Goal: Navigation & Orientation: Find specific page/section

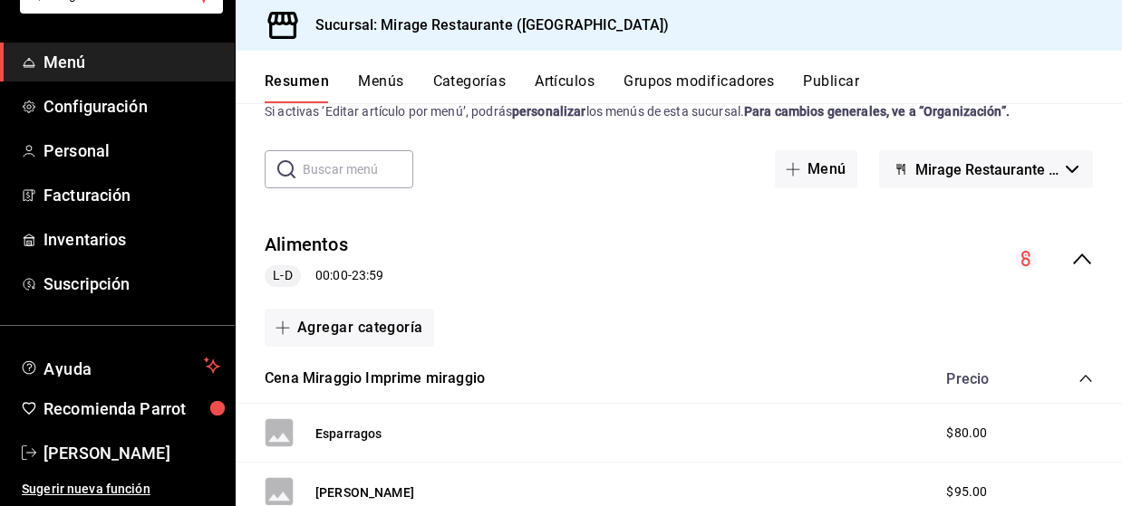
scroll to position [62, 0]
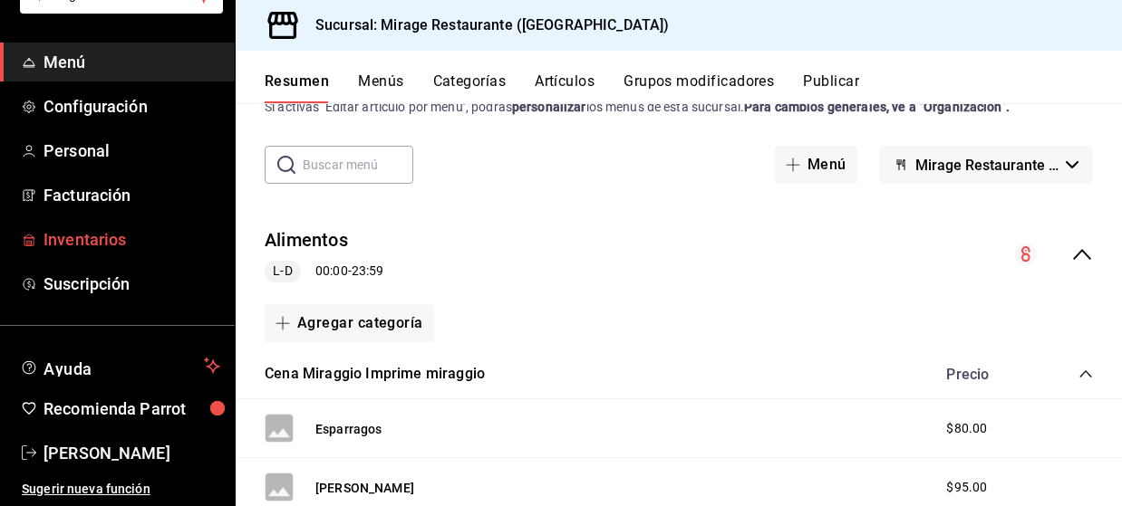
click at [87, 235] on span "Inventarios" at bounding box center [131, 239] width 177 height 24
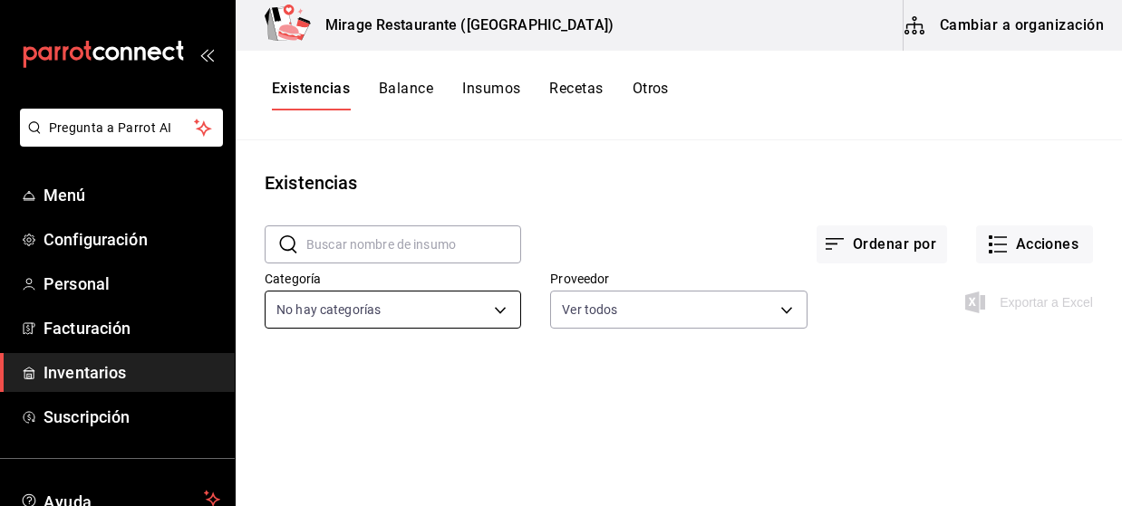
click at [502, 311] on body "Pregunta a Parrot AI Menú Configuración Personal Facturación Inventarios Suscri…" at bounding box center [561, 247] width 1122 height 494
click at [380, 371] on span "Ver todo" at bounding box center [409, 375] width 183 height 19
click at [605, 304] on div at bounding box center [561, 253] width 1122 height 506
click at [605, 304] on body "Pregunta a Parrot AI Menú Configuración Personal Facturación Inventarios Suscri…" at bounding box center [561, 247] width 1122 height 494
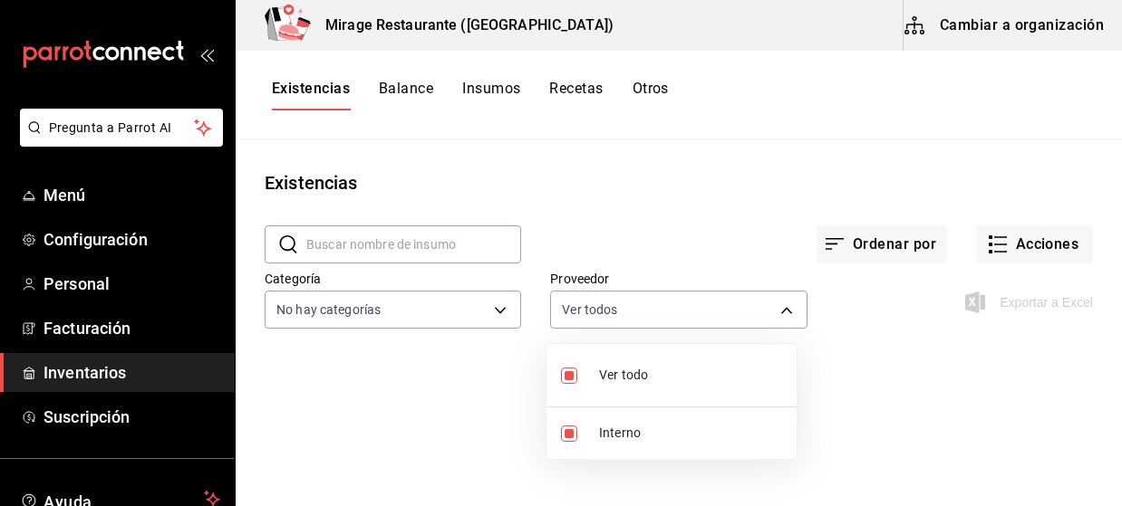
click at [617, 370] on span "Ver todo" at bounding box center [690, 375] width 183 height 19
checkbox input "false"
click at [608, 368] on span "Ver todo" at bounding box center [690, 375] width 183 height 19
type input "9028c1ff-1df8-47f6-b814-bb9d22d8a7bf"
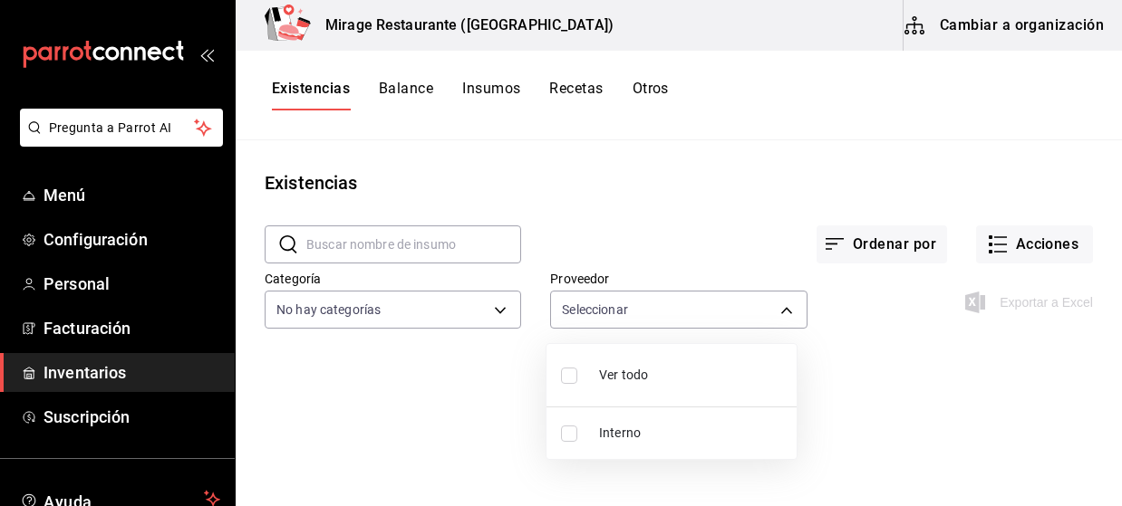
checkbox input "true"
click at [480, 313] on div at bounding box center [561, 253] width 1122 height 506
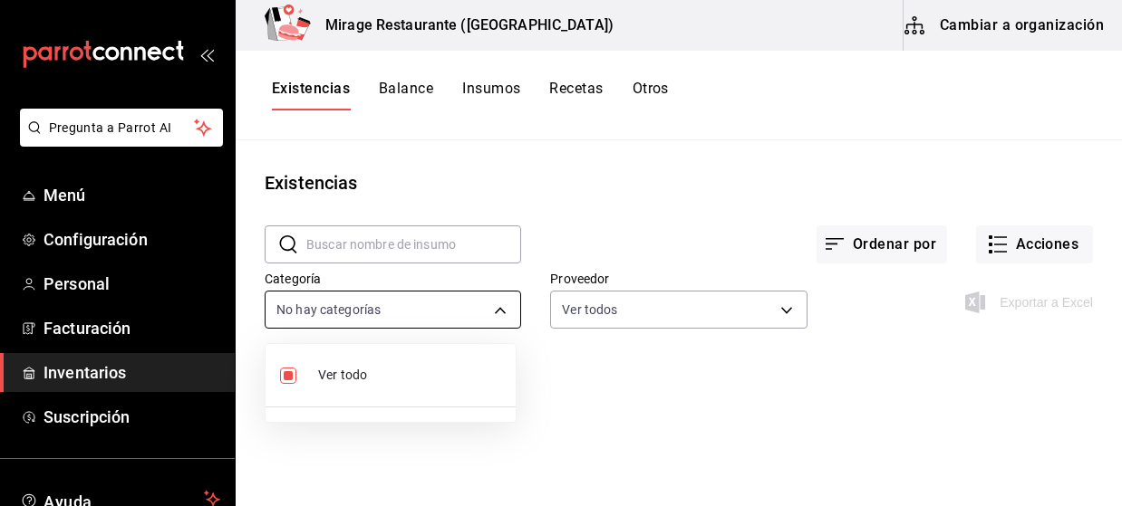
click at [500, 308] on body "Pregunta a Parrot AI Menú Configuración Personal Facturación Inventarios Suscri…" at bounding box center [561, 247] width 1122 height 494
click at [441, 372] on span "Ver todo" at bounding box center [409, 375] width 183 height 19
click at [582, 359] on div at bounding box center [561, 253] width 1122 height 506
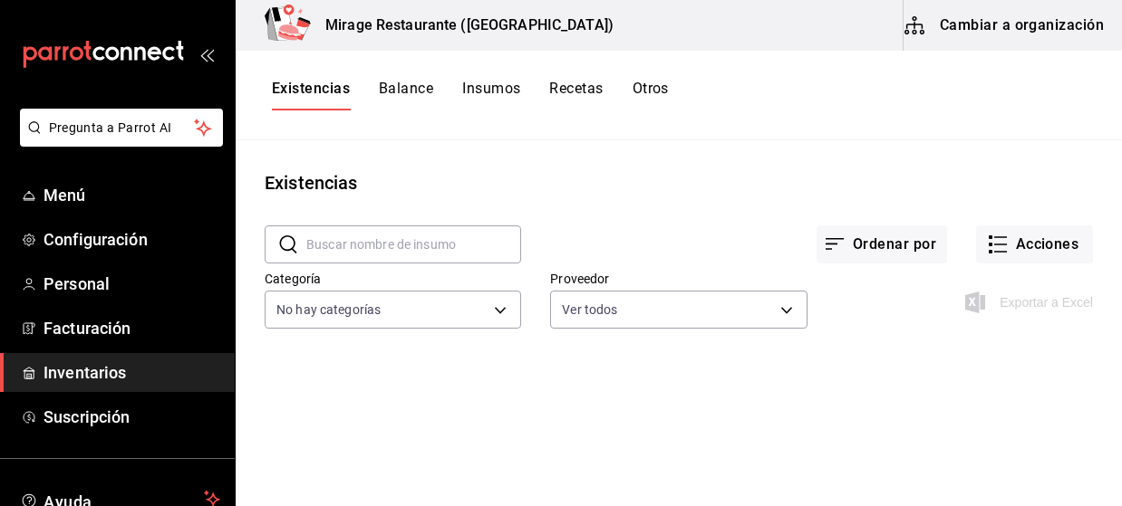
click at [420, 86] on button "Balance" at bounding box center [406, 95] width 54 height 31
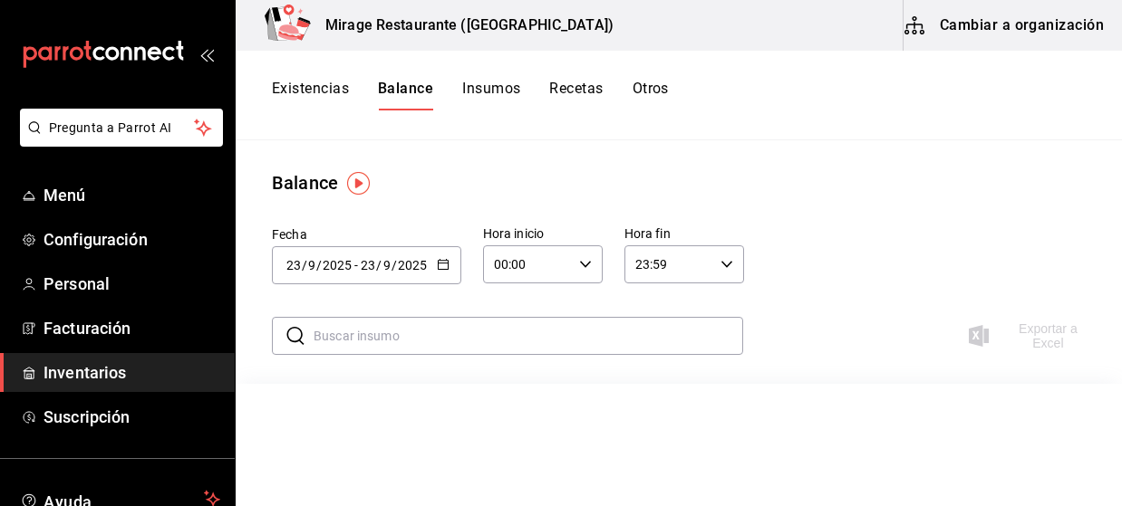
click at [355, 190] on img "button" at bounding box center [358, 183] width 23 height 23
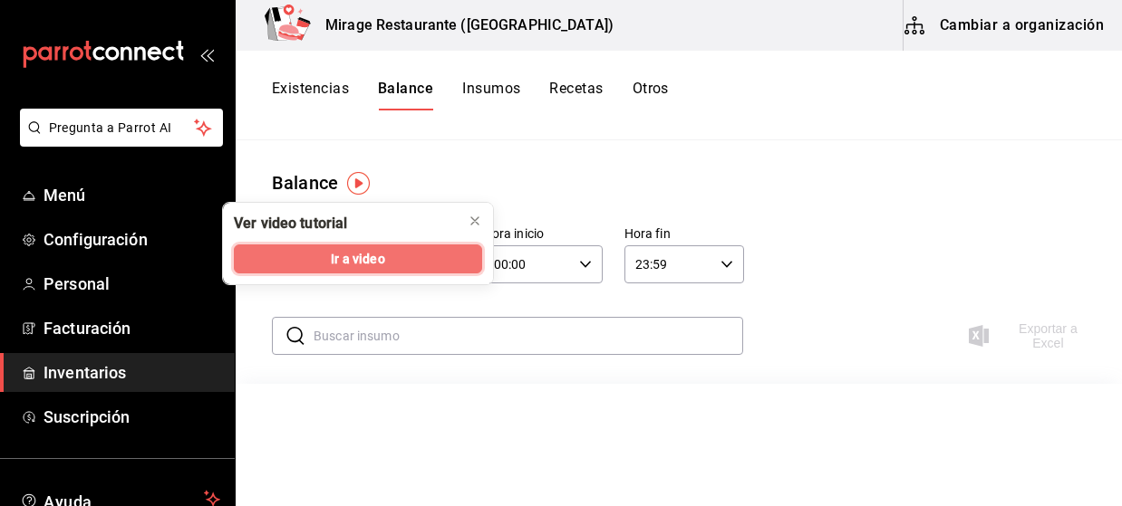
click at [369, 255] on span "Ir a video" at bounding box center [357, 259] width 53 height 19
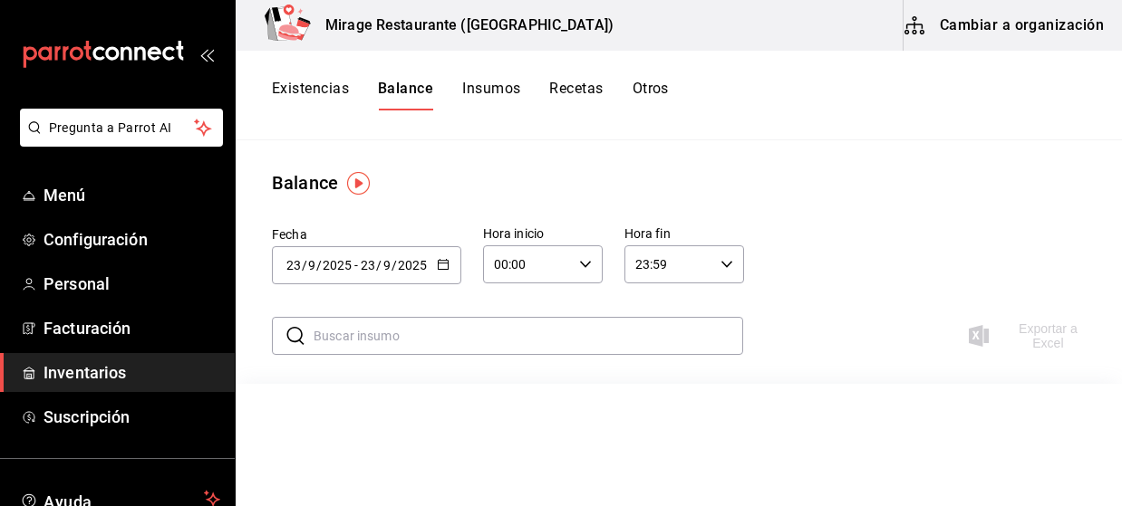
click at [483, 90] on button "Insumos" at bounding box center [491, 95] width 58 height 31
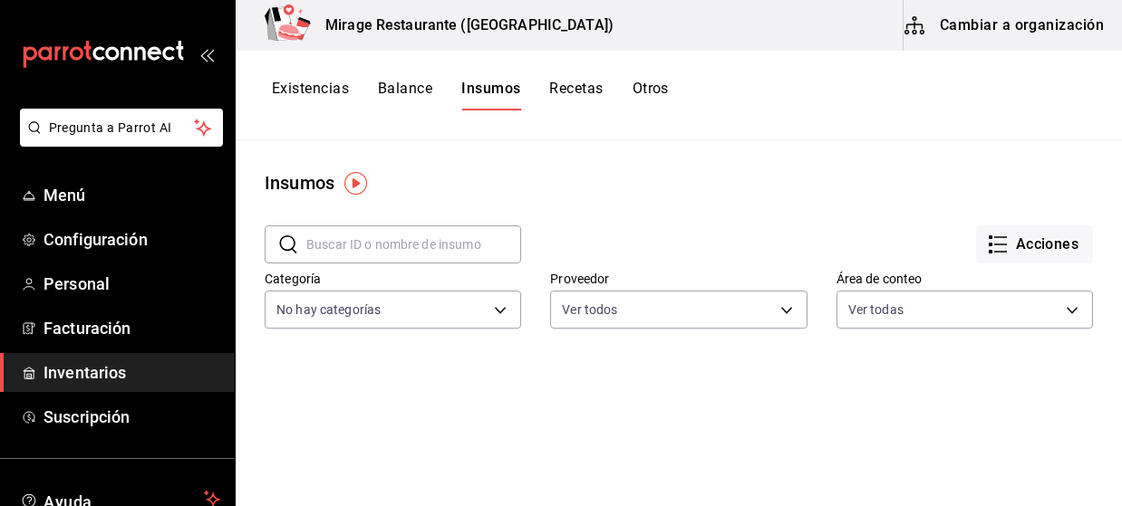
click at [650, 86] on button "Otros" at bounding box center [650, 95] width 36 height 31
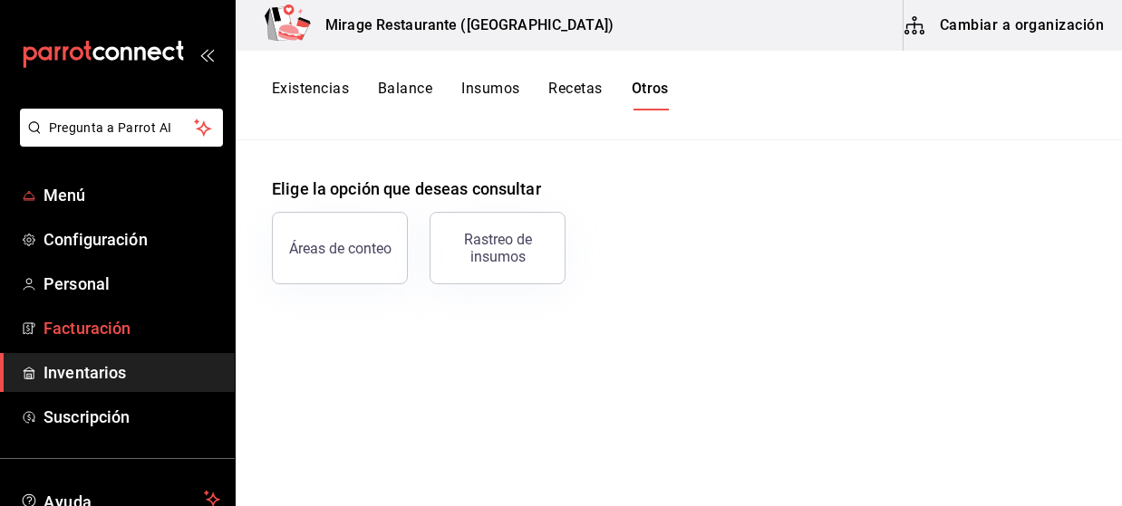
scroll to position [133, 0]
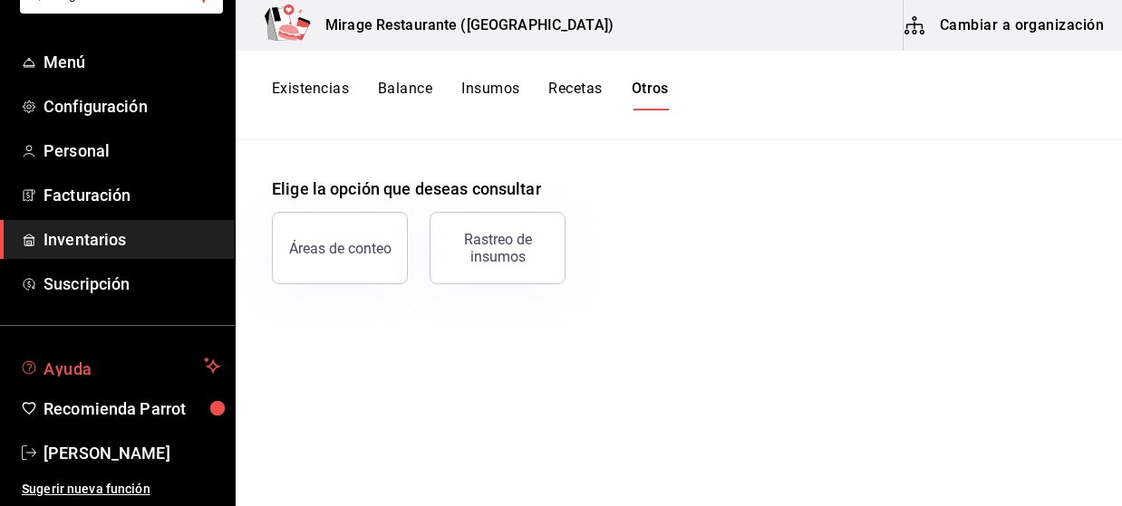
click at [133, 371] on span "Ayuda" at bounding box center [119, 366] width 153 height 22
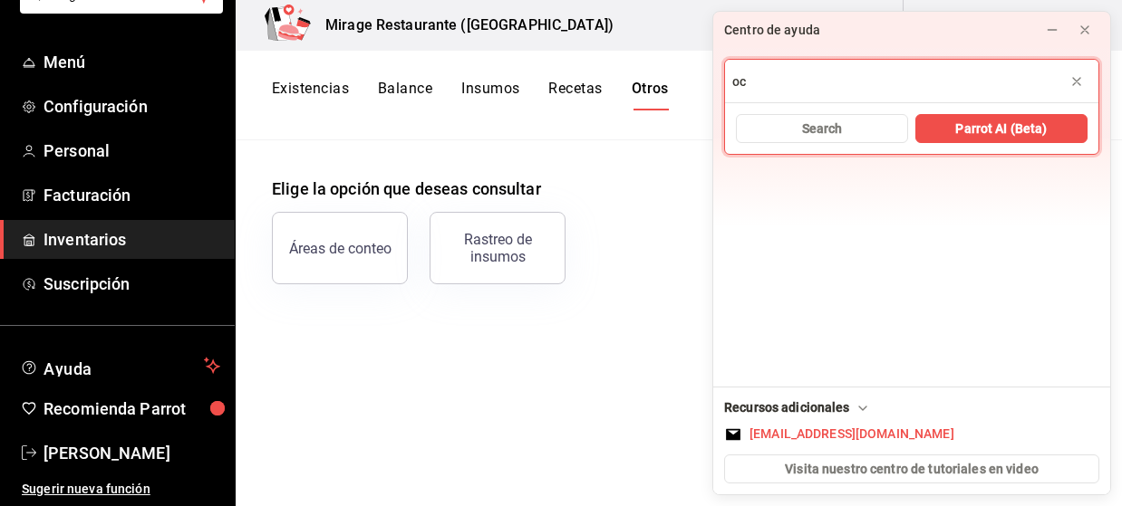
type input "o"
type input "como puedo ver gastos"
click at [833, 122] on span "Search" at bounding box center [822, 129] width 41 height 19
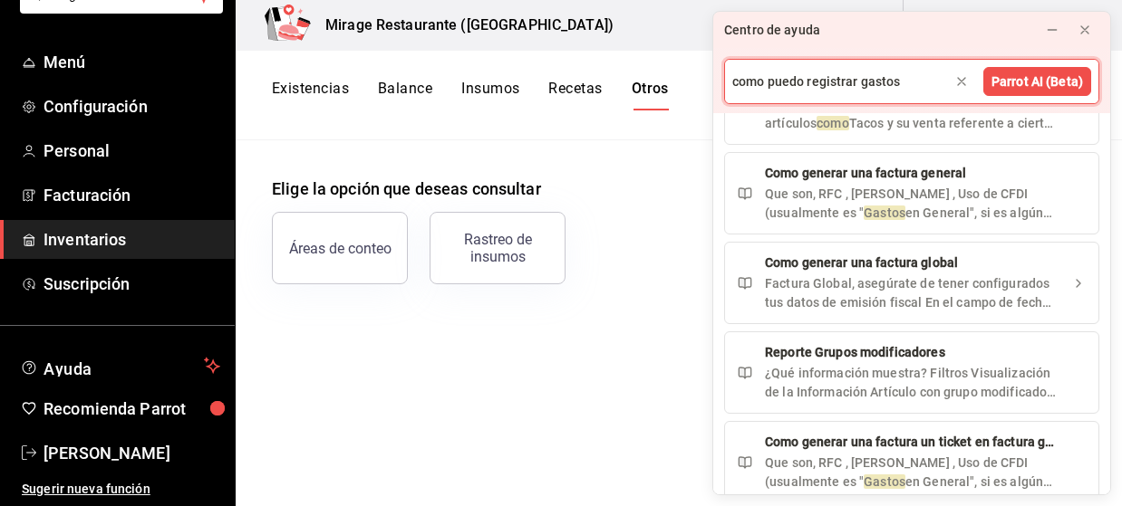
scroll to position [262, 0]
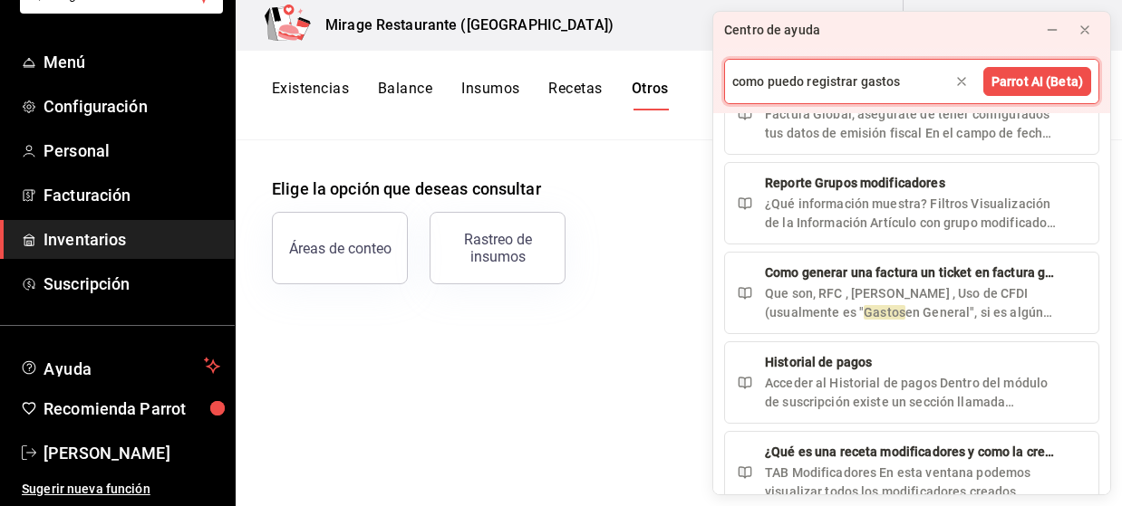
click at [929, 75] on input "como puedo registrar gastos" at bounding box center [911, 81] width 373 height 43
type input "como puedo registrar gastos"
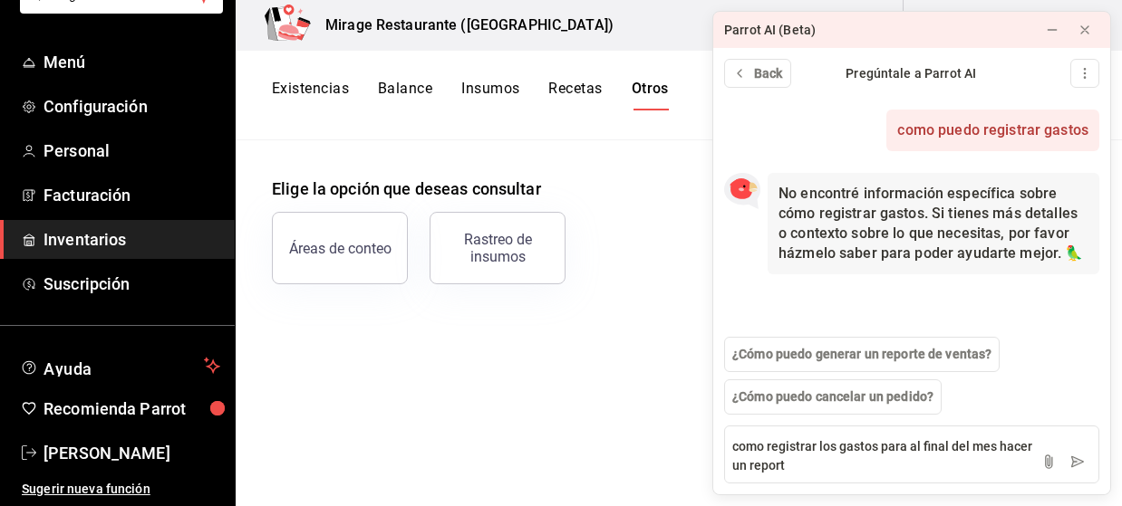
type textarea "como registrar los gastos para al final del mes hacer un reporte"
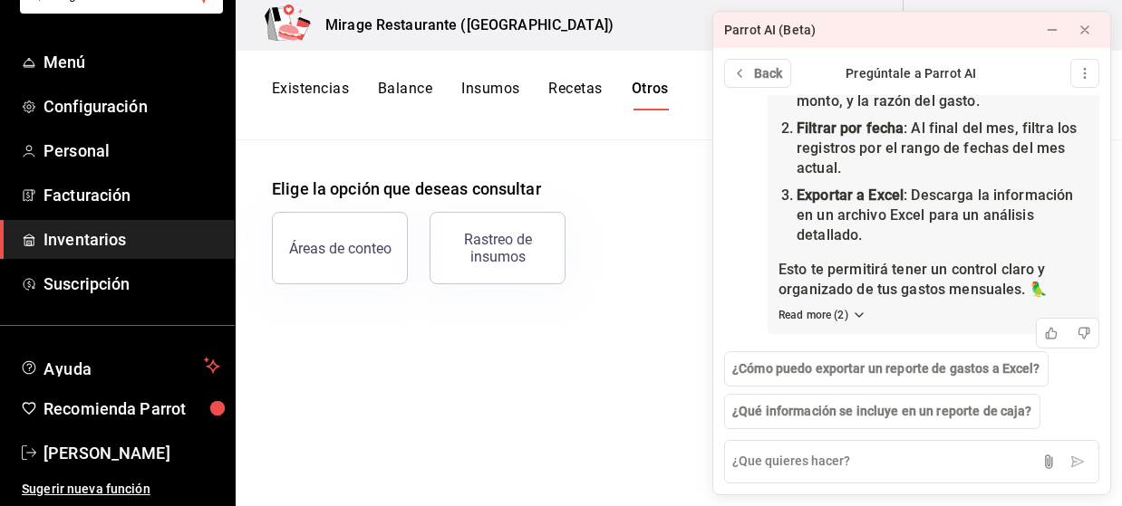
scroll to position [413, 0]
type textarea "y cdomo lo puedo hacer en parrot"
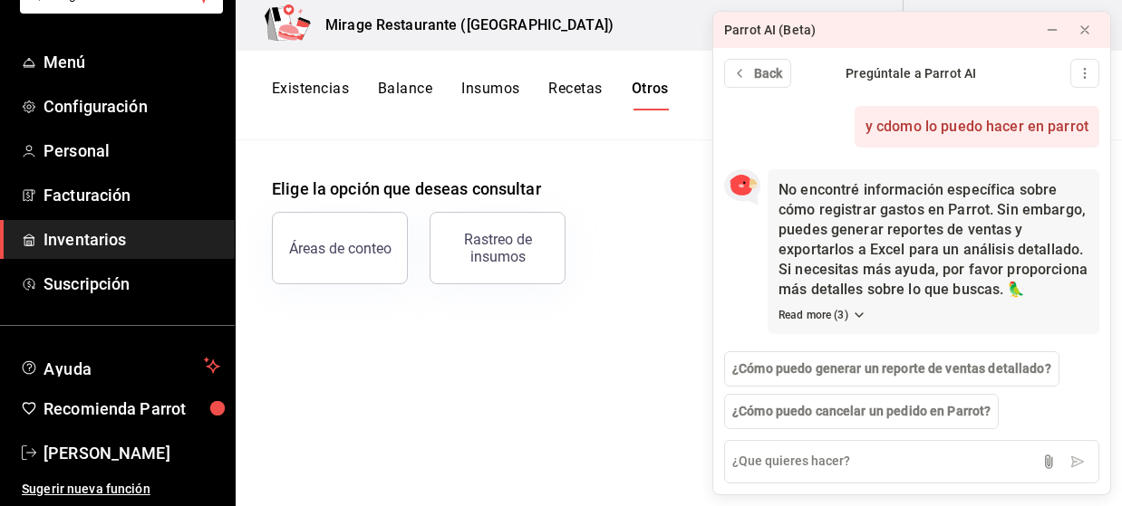
scroll to position [683, 0]
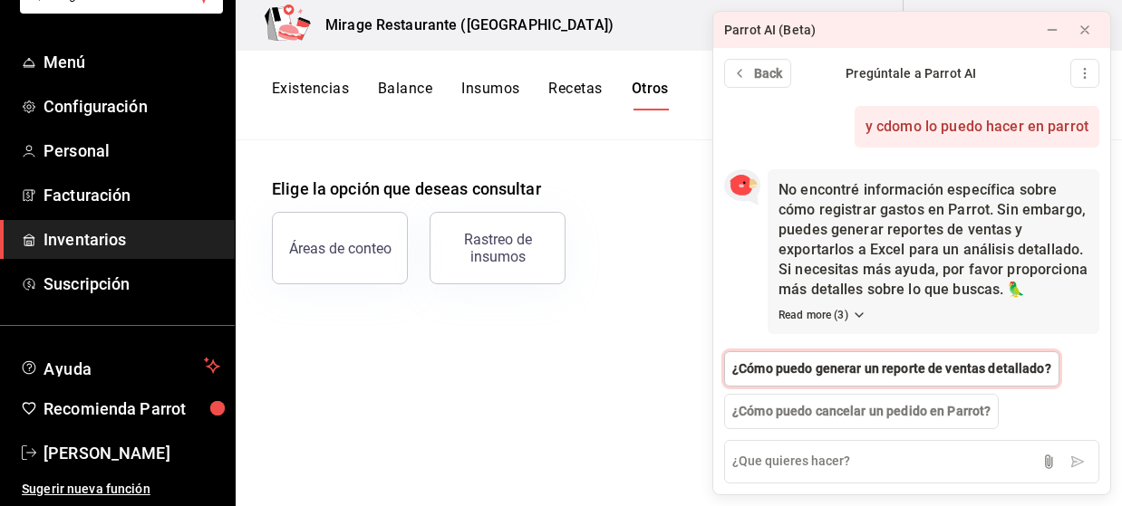
click at [872, 369] on span "¿Cómo puedo generar un reporte de ventas detallado?" at bounding box center [891, 369] width 319 height 19
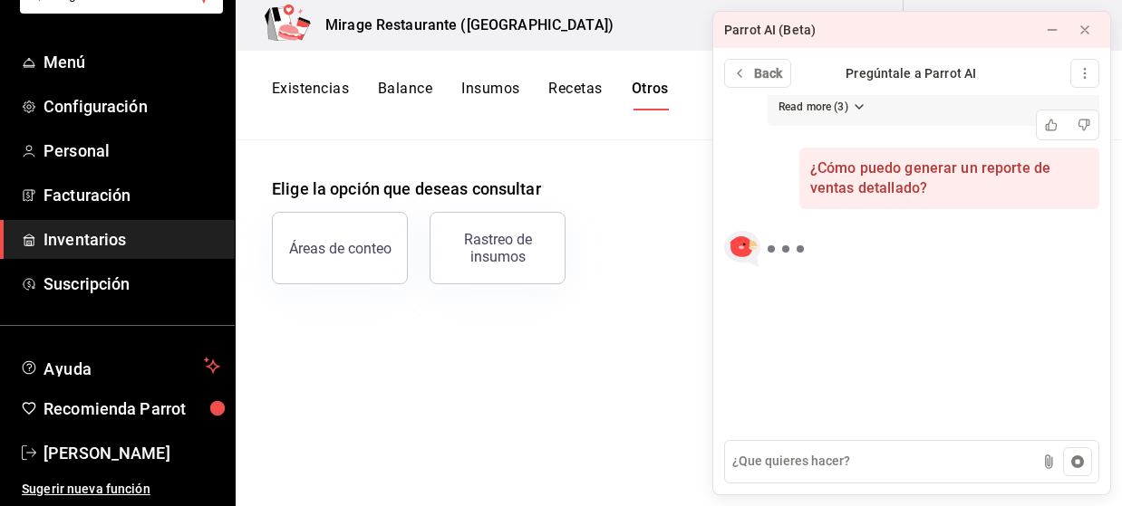
scroll to position [891, 0]
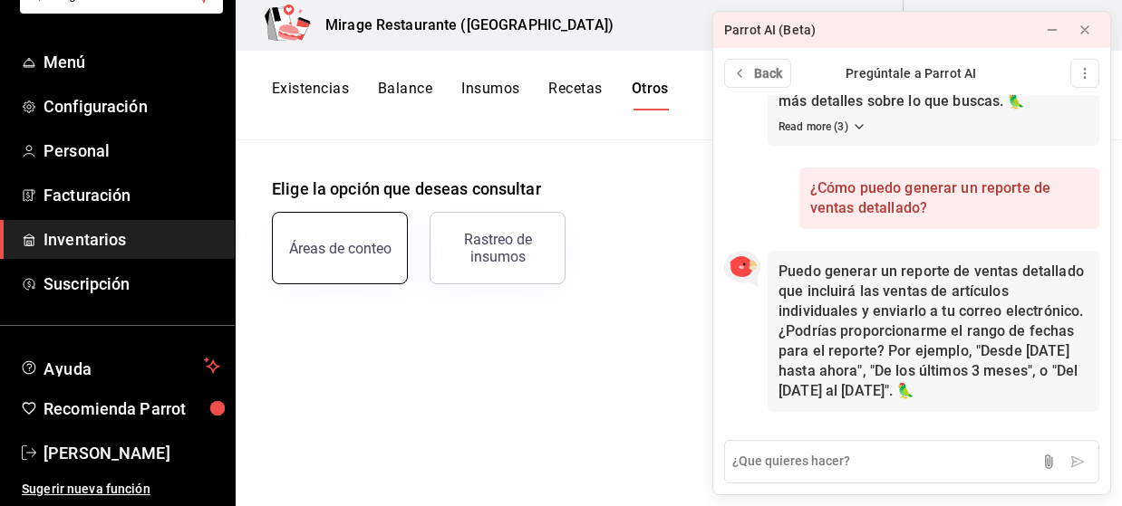
click at [388, 254] on button "Áreas de conteo" at bounding box center [340, 248] width 136 height 72
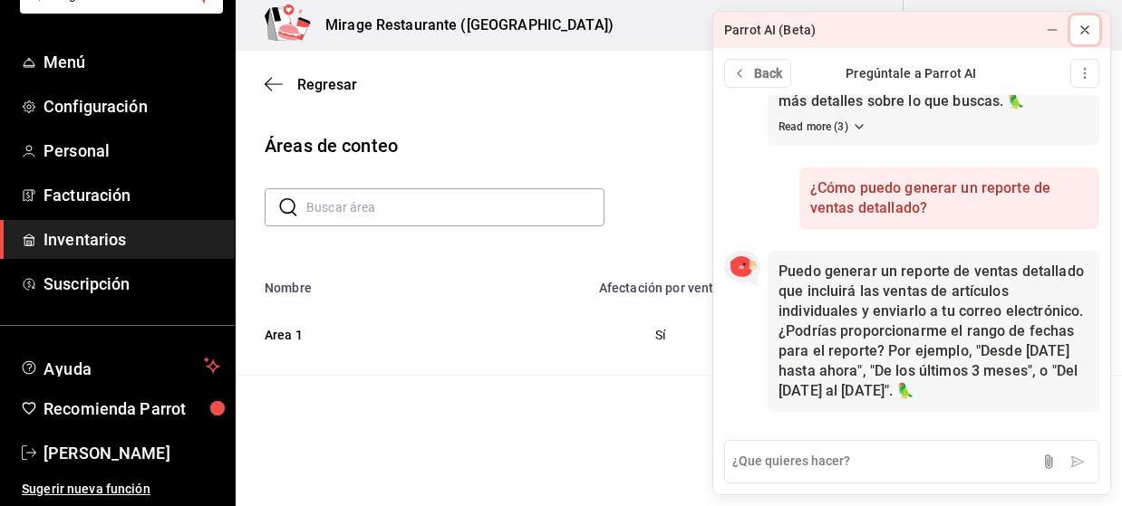
click at [1085, 31] on icon at bounding box center [1084, 29] width 7 height 7
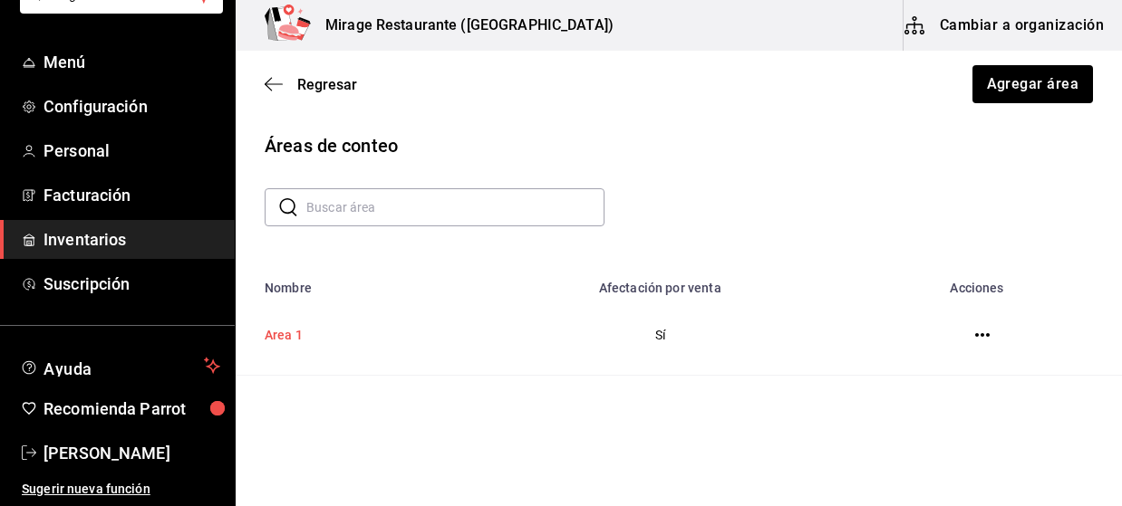
click at [290, 343] on td "Area 1" at bounding box center [353, 335] width 234 height 81
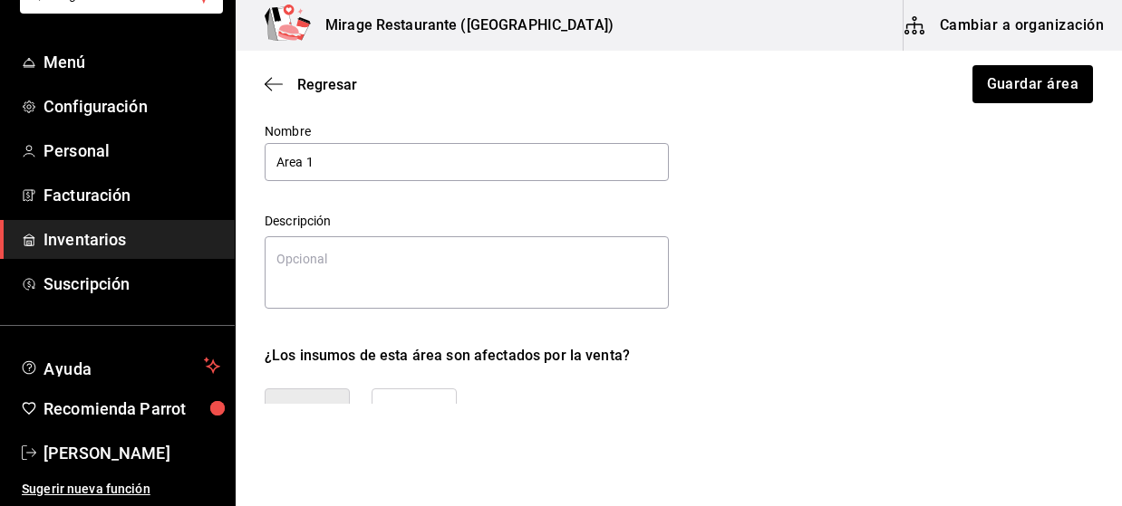
type textarea "x"
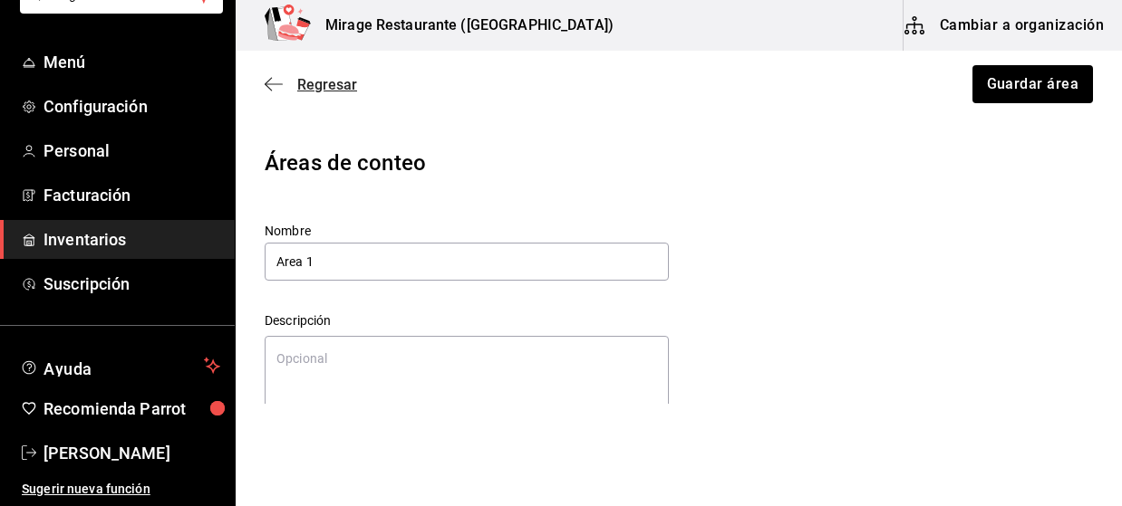
click at [267, 86] on icon "button" at bounding box center [268, 85] width 7 height 14
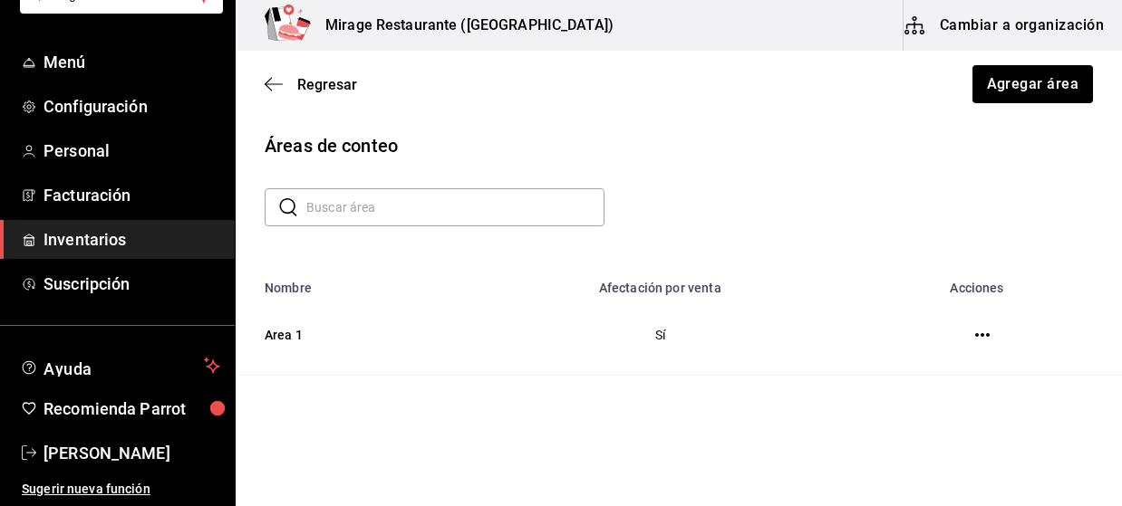
click at [100, 238] on span "Inventarios" at bounding box center [131, 239] width 177 height 24
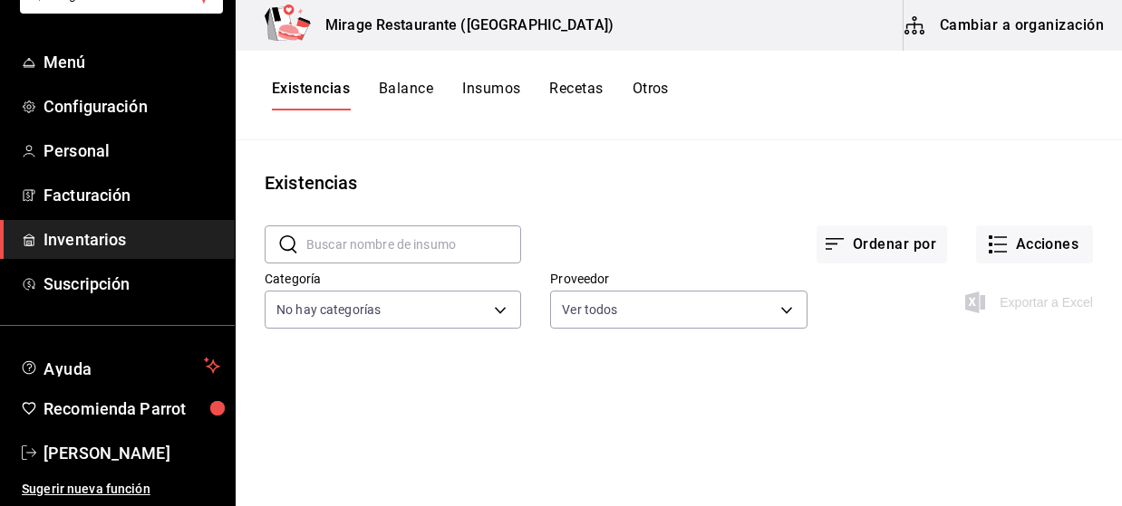
click at [411, 87] on button "Balance" at bounding box center [406, 95] width 54 height 31
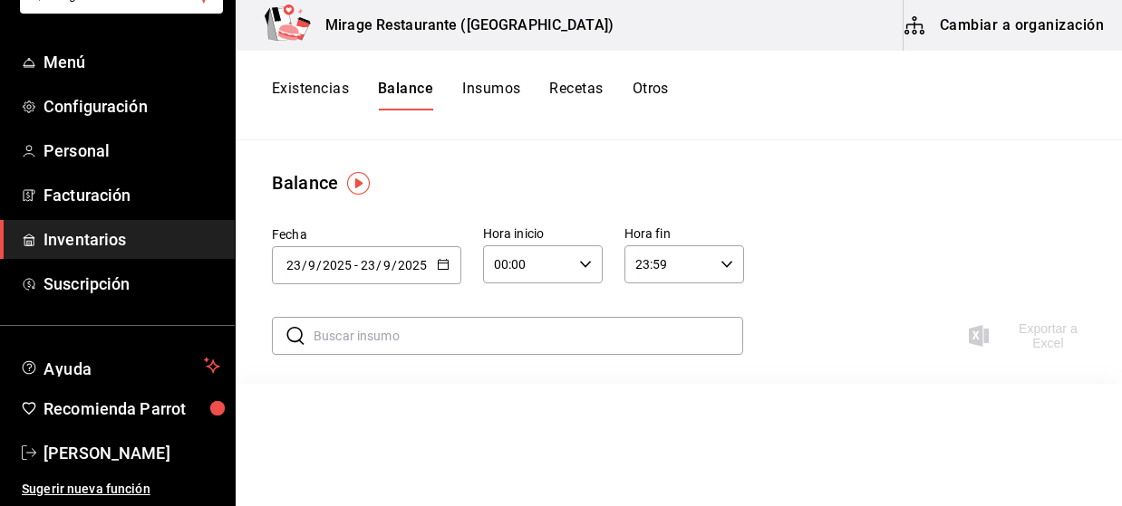
click at [483, 104] on button "Insumos" at bounding box center [491, 95] width 58 height 31
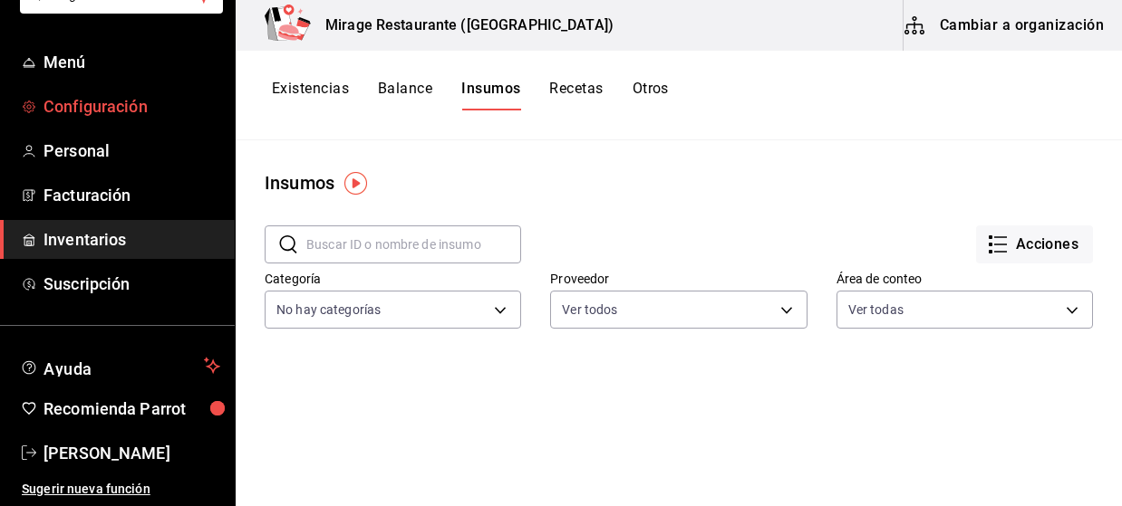
click at [91, 103] on span "Configuración" at bounding box center [131, 106] width 177 height 24
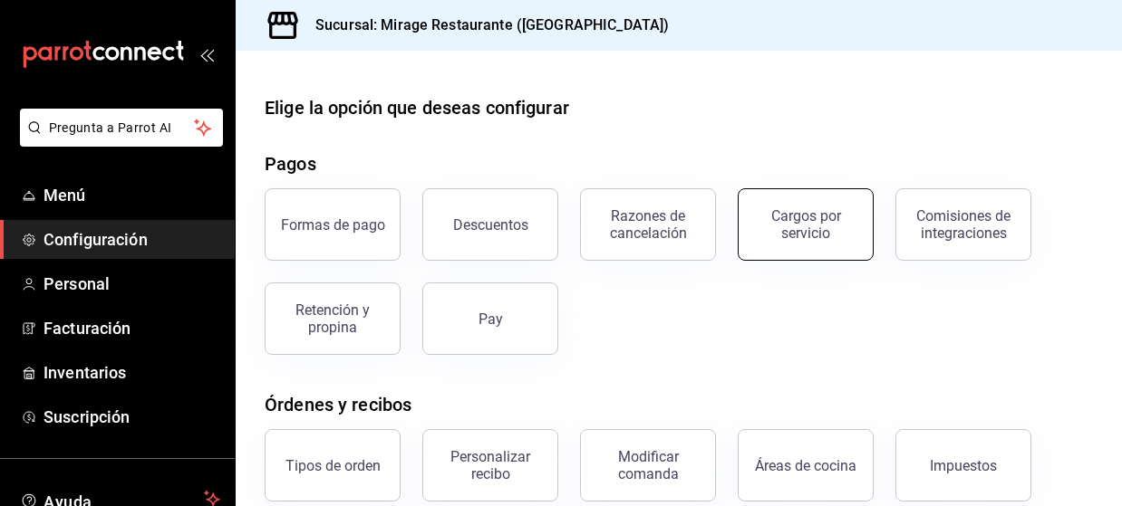
click at [855, 223] on div "Cargos por servicio" at bounding box center [805, 224] width 112 height 34
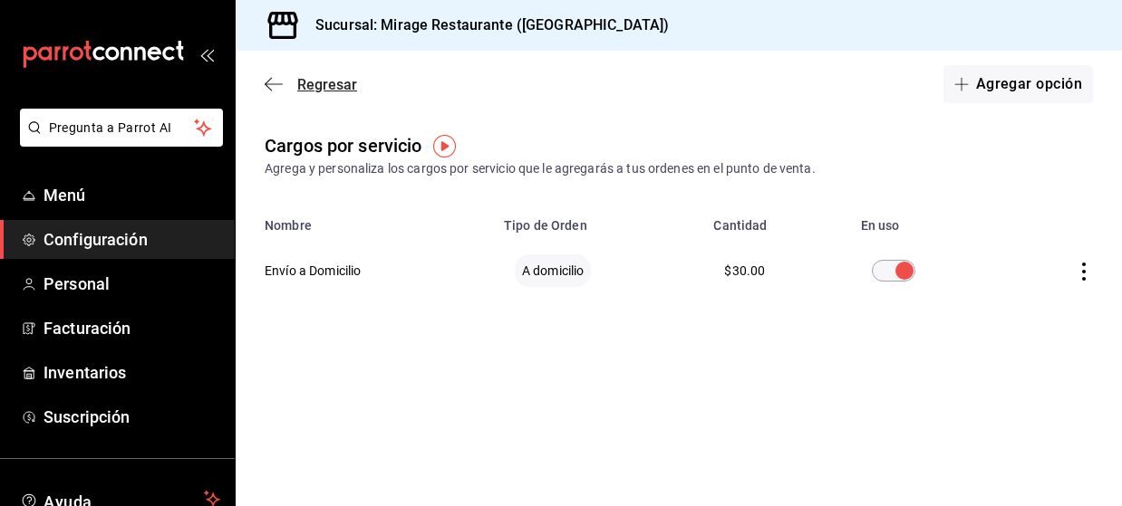
click at [266, 78] on icon "button" at bounding box center [274, 84] width 18 height 16
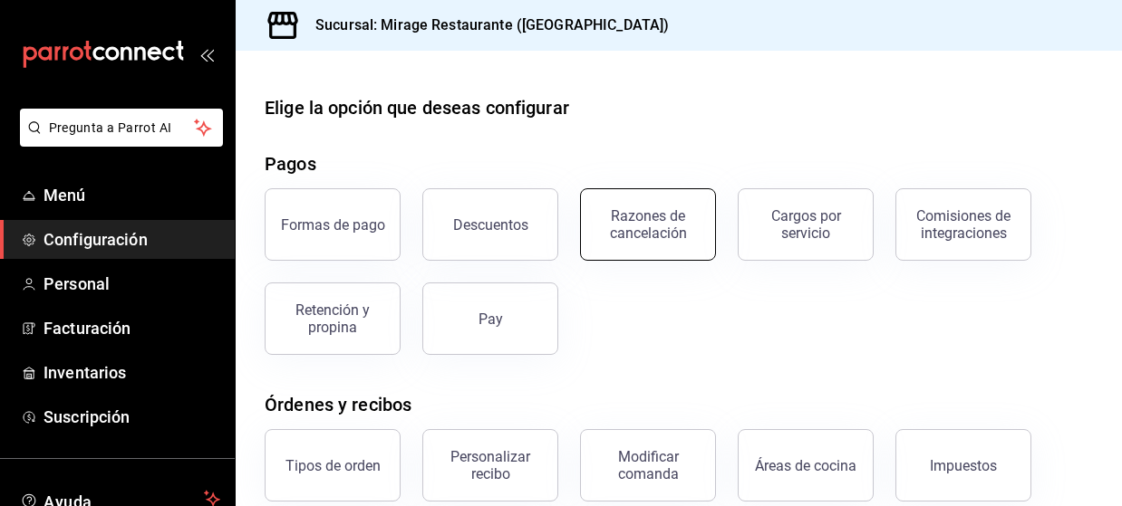
click at [620, 230] on div "Razones de cancelación" at bounding box center [648, 224] width 112 height 34
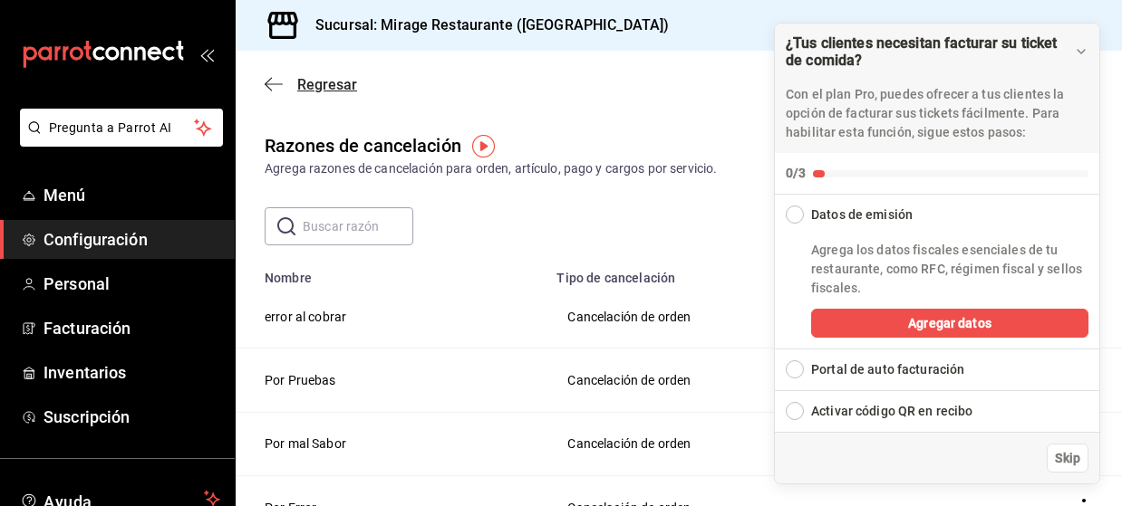
click at [271, 83] on icon "button" at bounding box center [274, 84] width 18 height 16
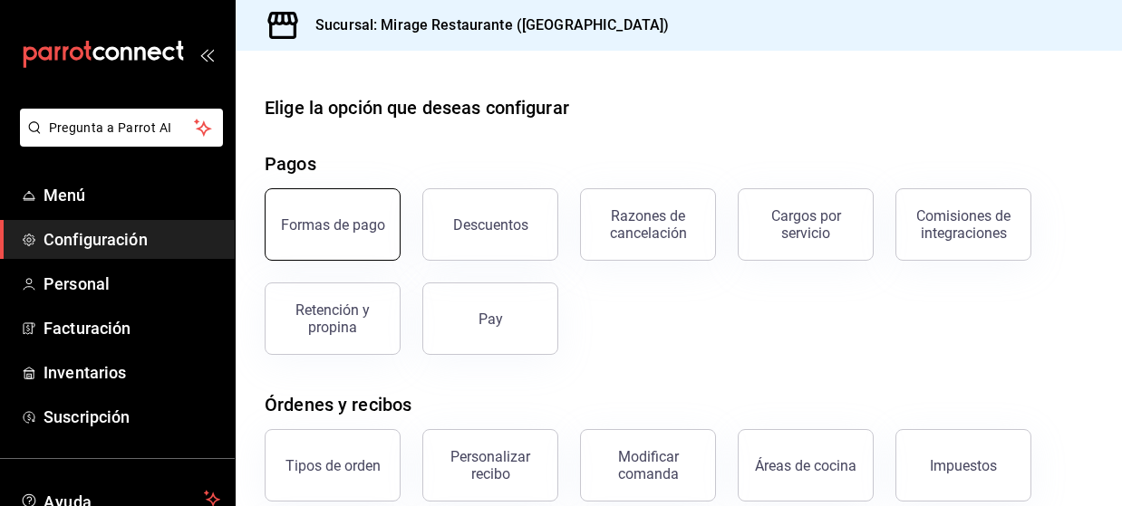
click at [339, 219] on div "Formas de pago" at bounding box center [333, 225] width 104 height 17
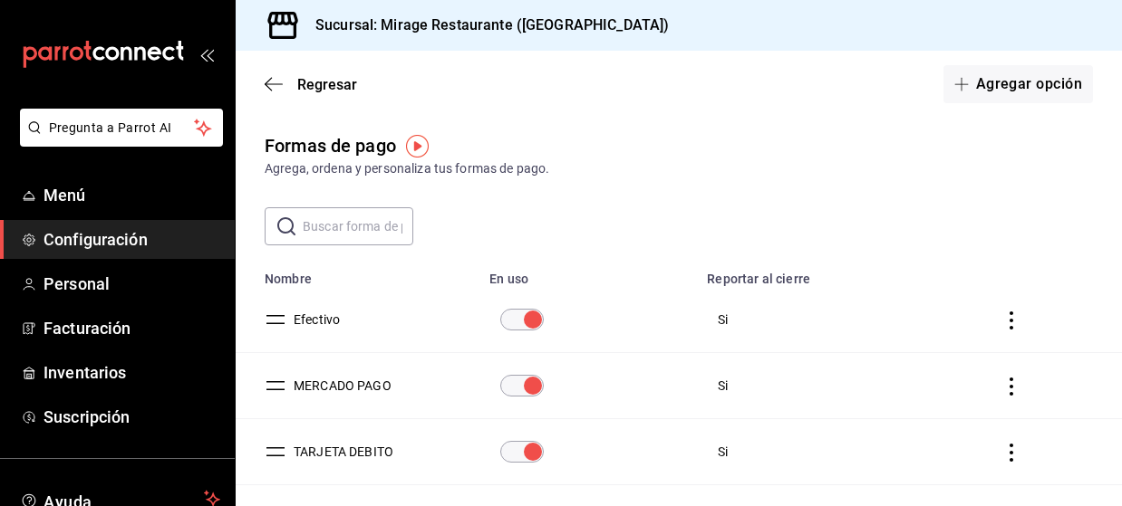
click at [263, 88] on div "Regresar Agregar opción" at bounding box center [679, 84] width 886 height 67
click at [272, 84] on icon "button" at bounding box center [274, 83] width 18 height 1
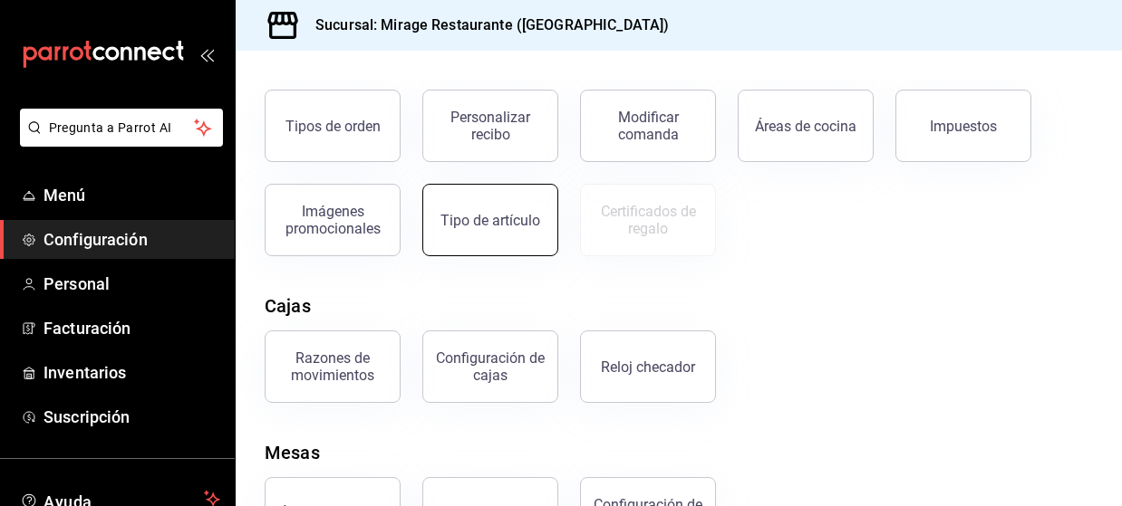
scroll to position [412, 0]
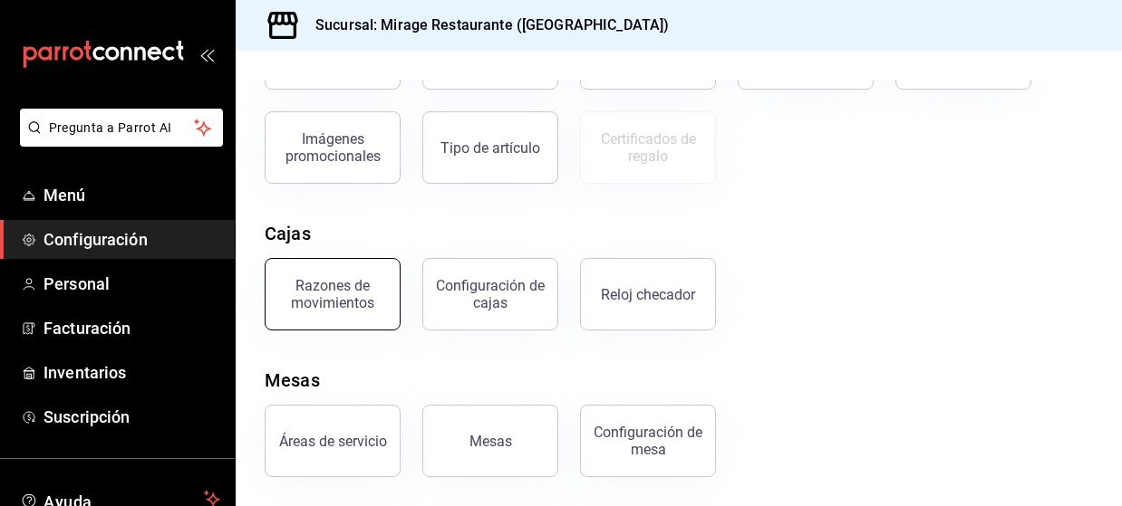
click at [360, 299] on div "Razones de movimientos" at bounding box center [332, 294] width 112 height 34
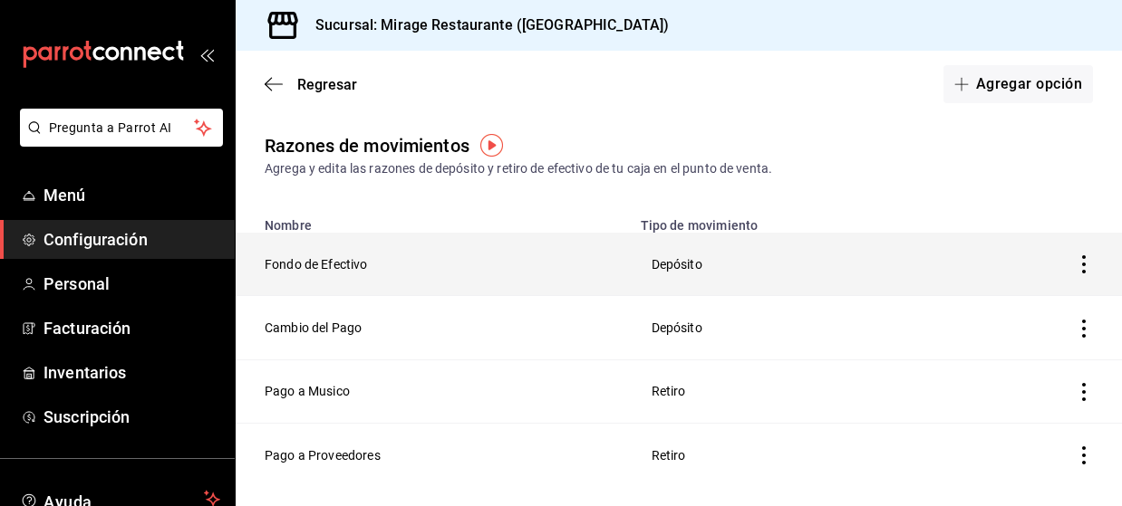
scroll to position [37, 0]
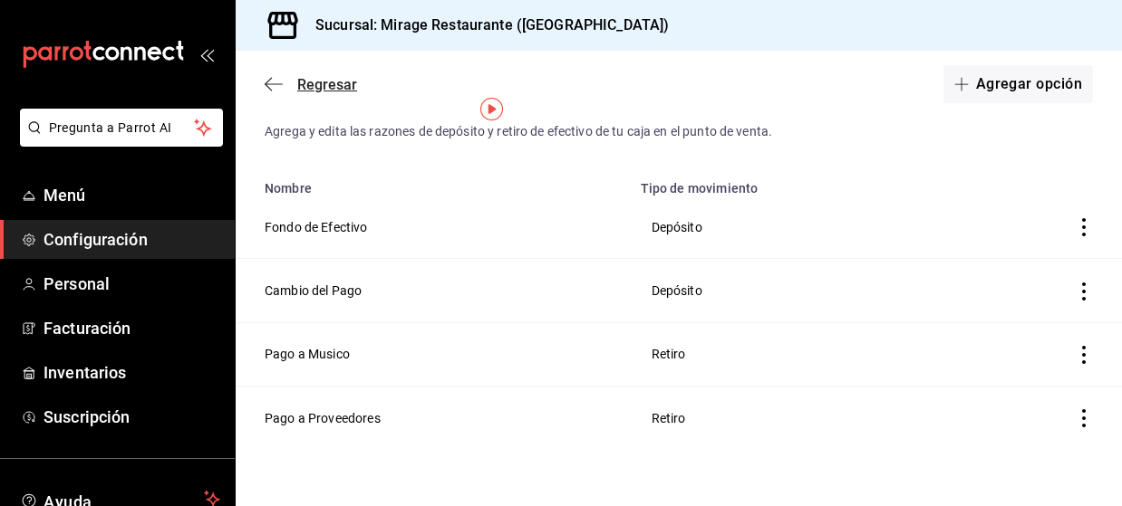
click at [273, 79] on icon "button" at bounding box center [274, 84] width 18 height 16
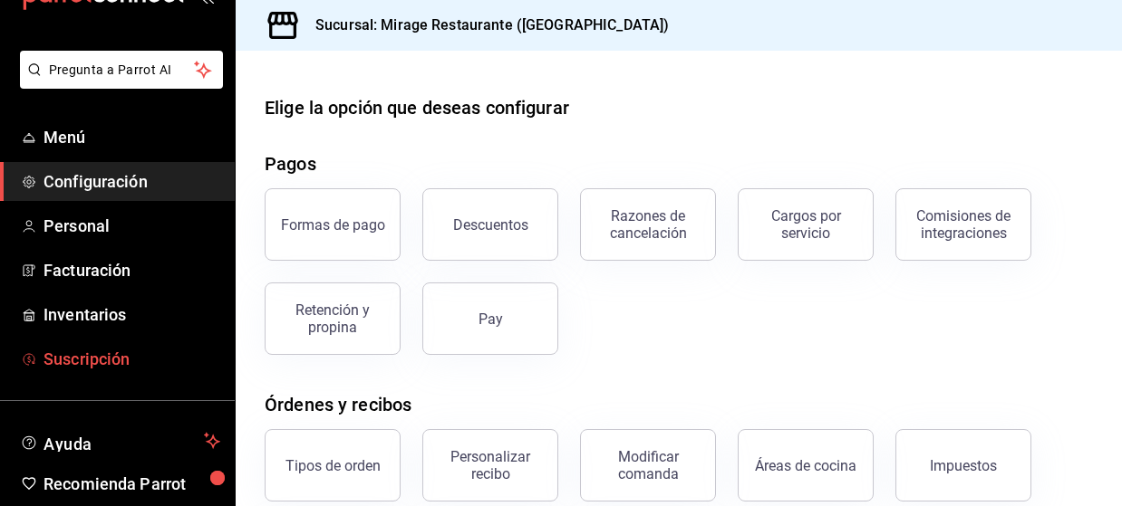
scroll to position [56, 0]
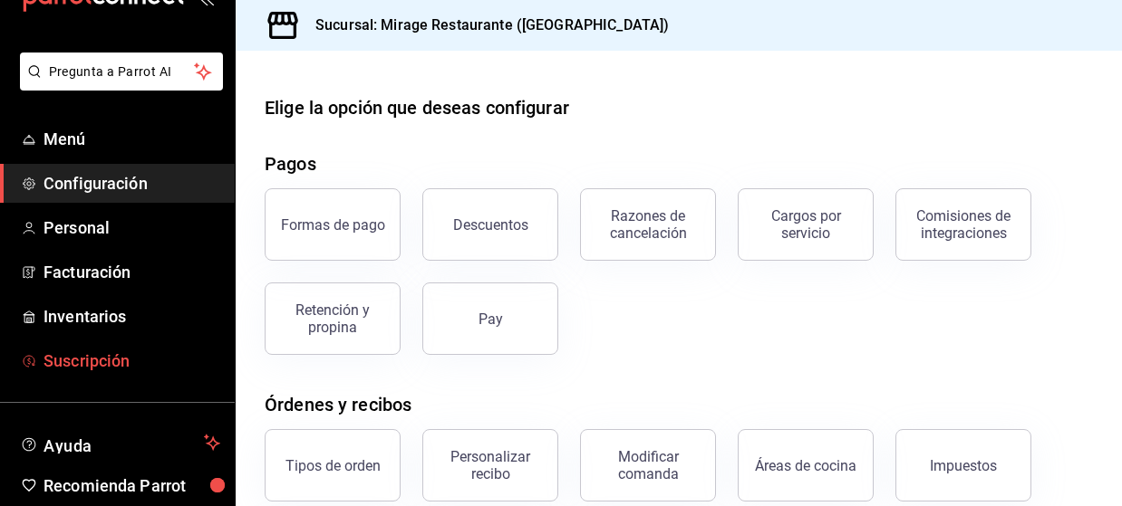
click at [112, 355] on span "Suscripción" at bounding box center [131, 361] width 177 height 24
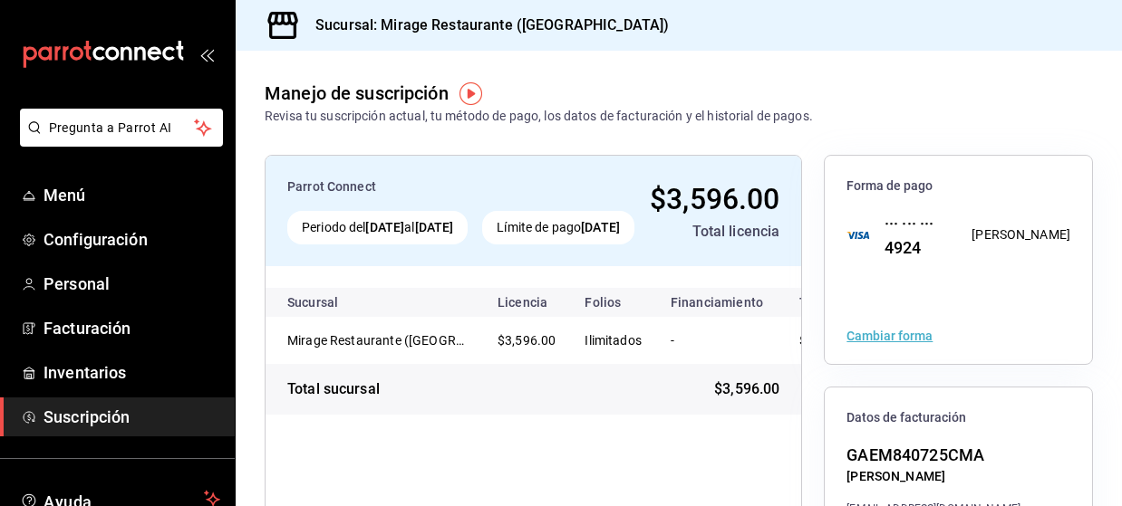
click at [468, 96] on img "button" at bounding box center [470, 93] width 23 height 23
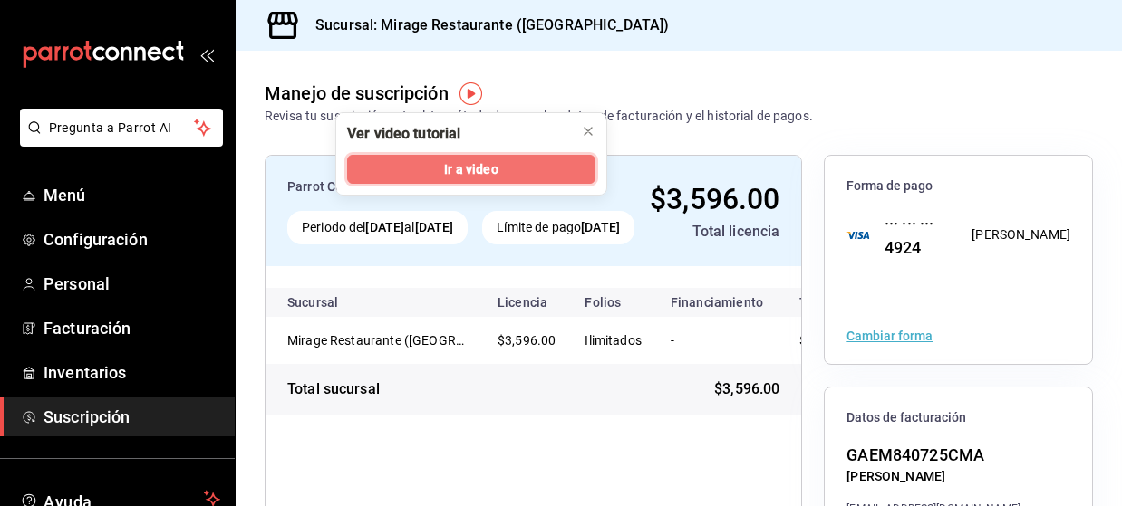
click at [488, 169] on span "Ir a video" at bounding box center [470, 169] width 53 height 19
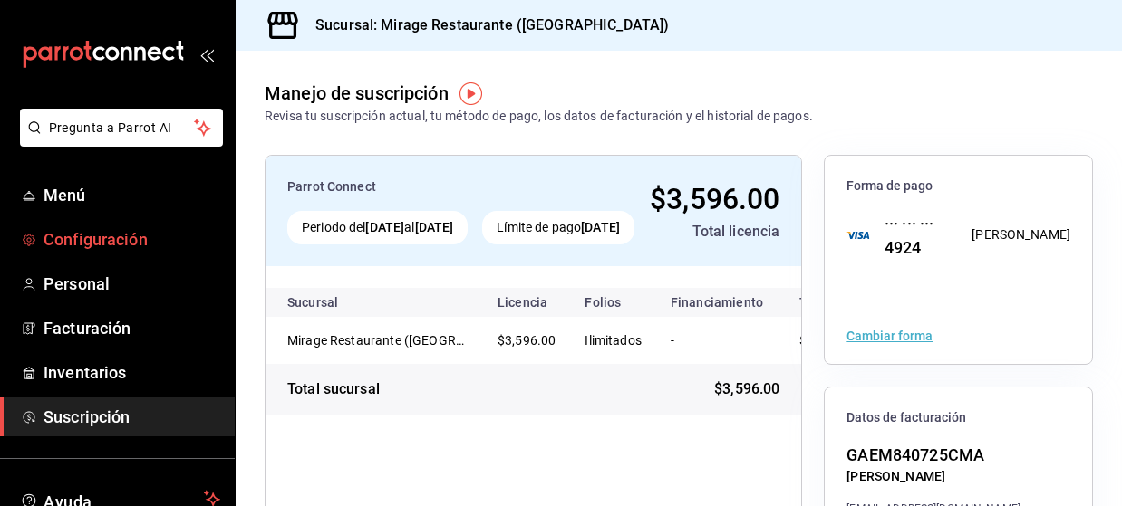
click at [116, 236] on span "Configuración" at bounding box center [131, 239] width 177 height 24
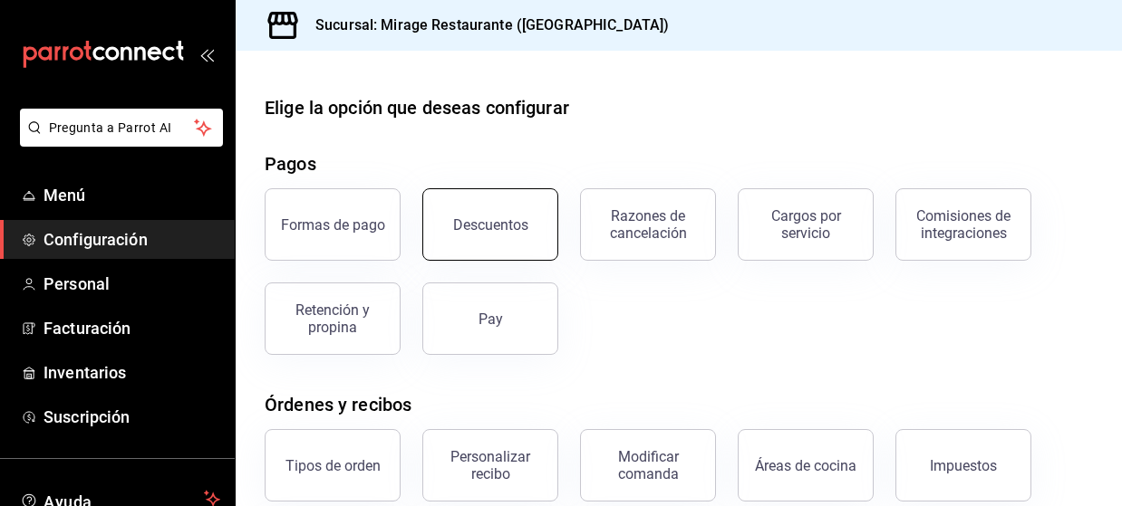
click at [502, 210] on button "Descuentos" at bounding box center [490, 224] width 136 height 72
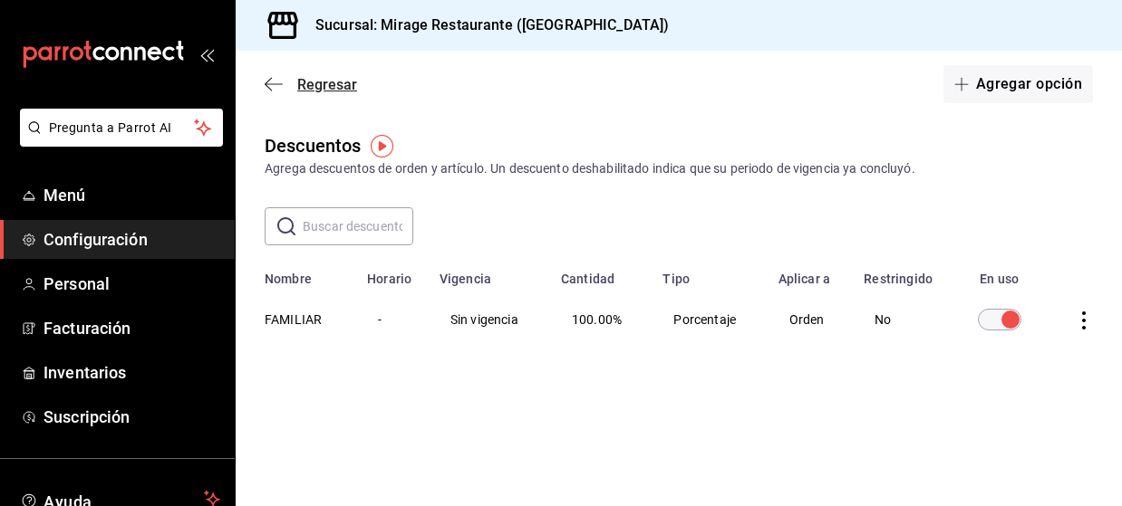
click at [266, 84] on icon "button" at bounding box center [274, 83] width 18 height 1
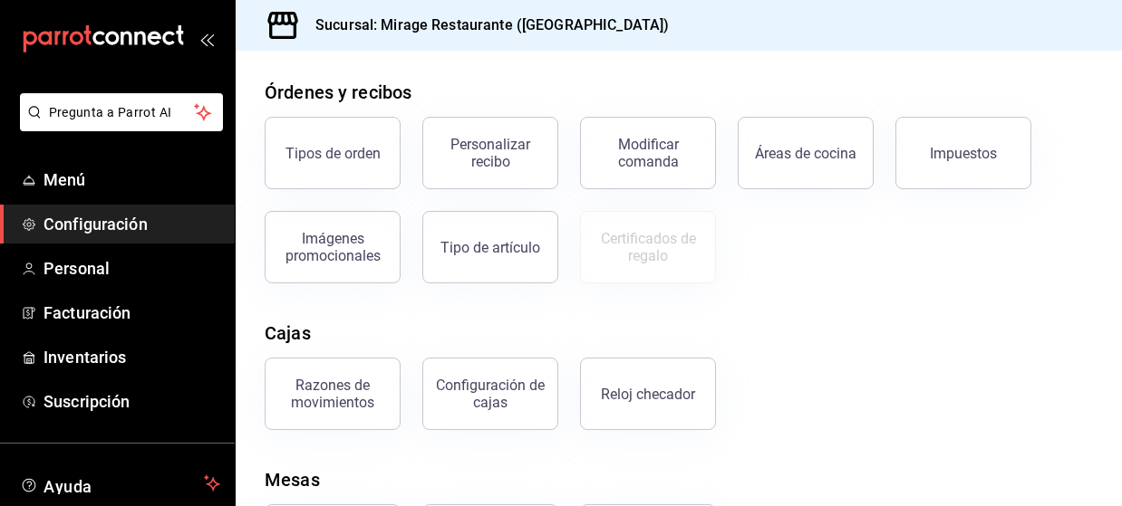
scroll to position [323, 0]
